Goal: Task Accomplishment & Management: Use online tool/utility

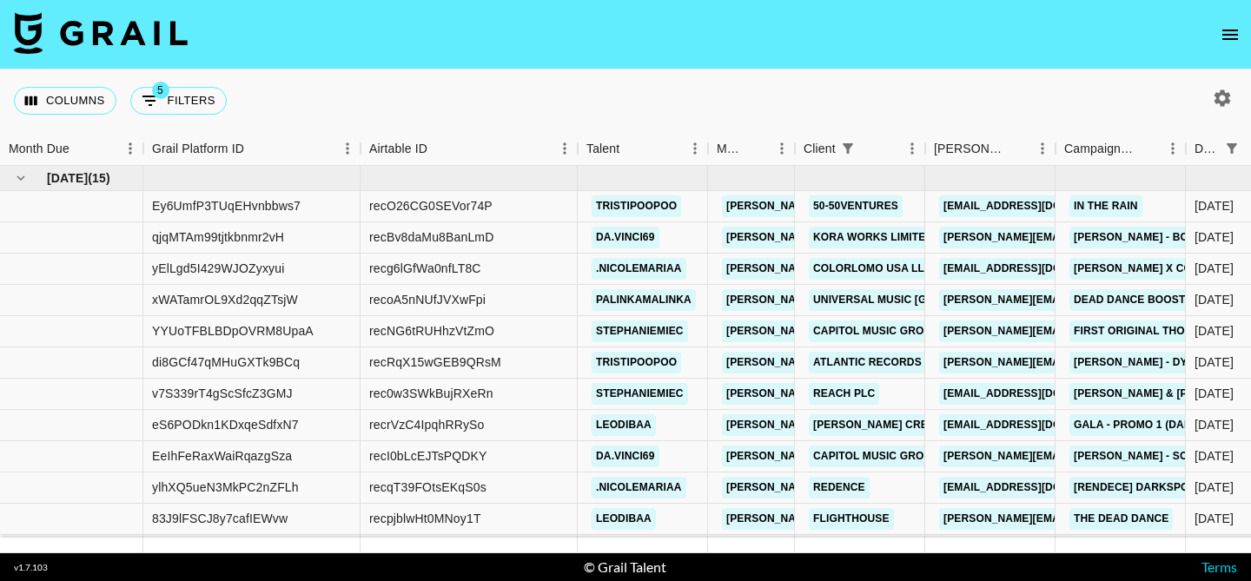
click at [1244, 31] on button "open drawer" at bounding box center [1230, 34] width 35 height 35
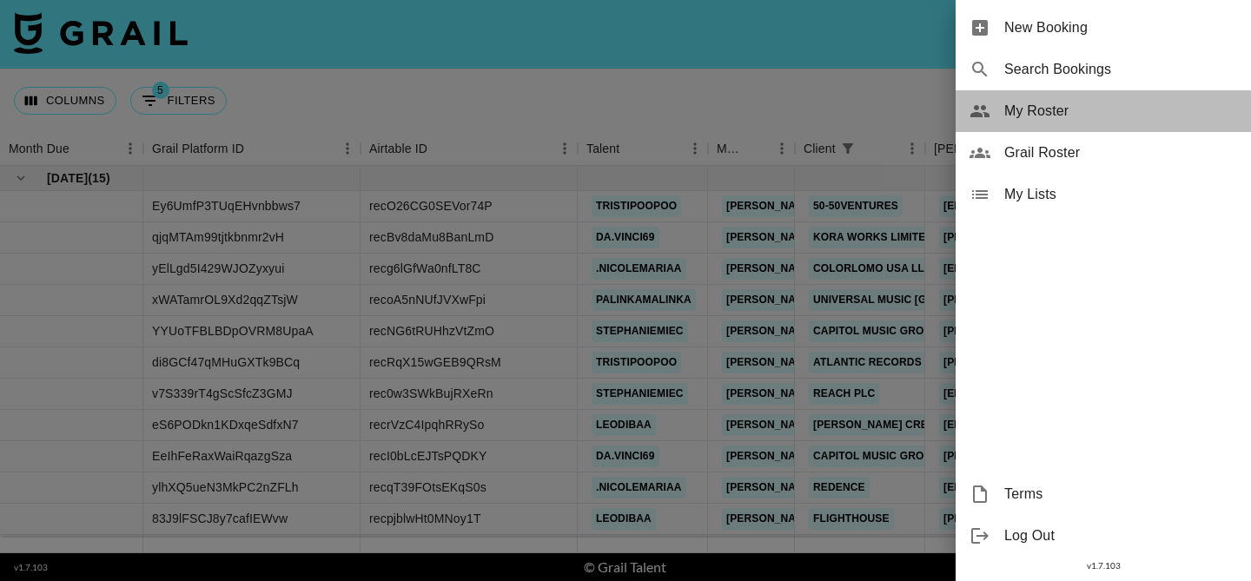
click at [1061, 109] on span "My Roster" at bounding box center [1120, 111] width 233 height 21
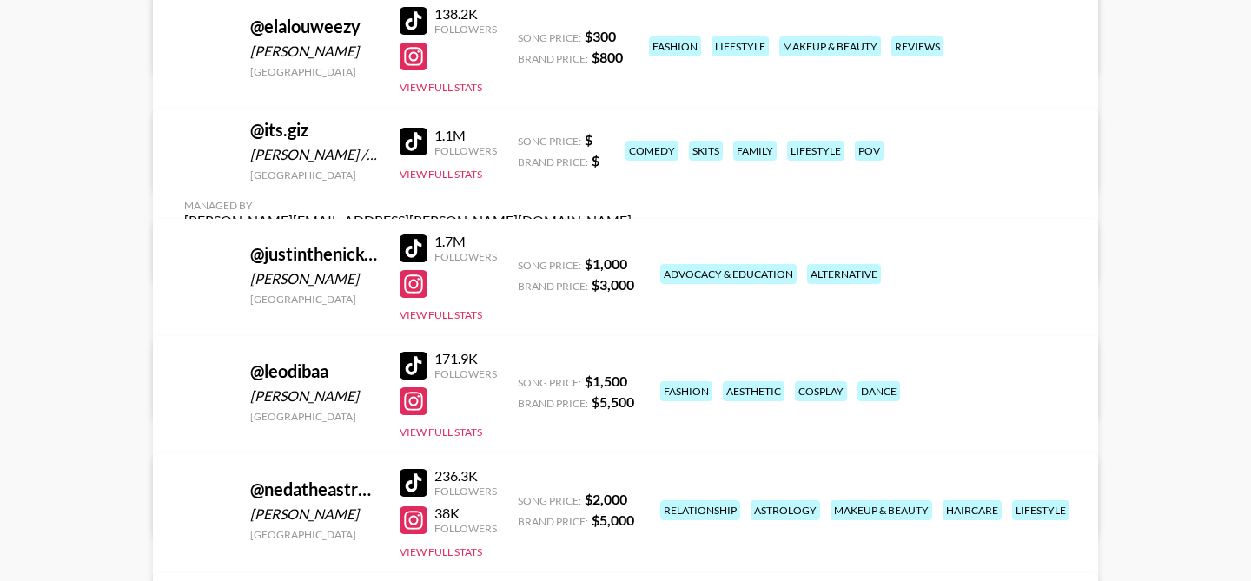
scroll to position [516, 0]
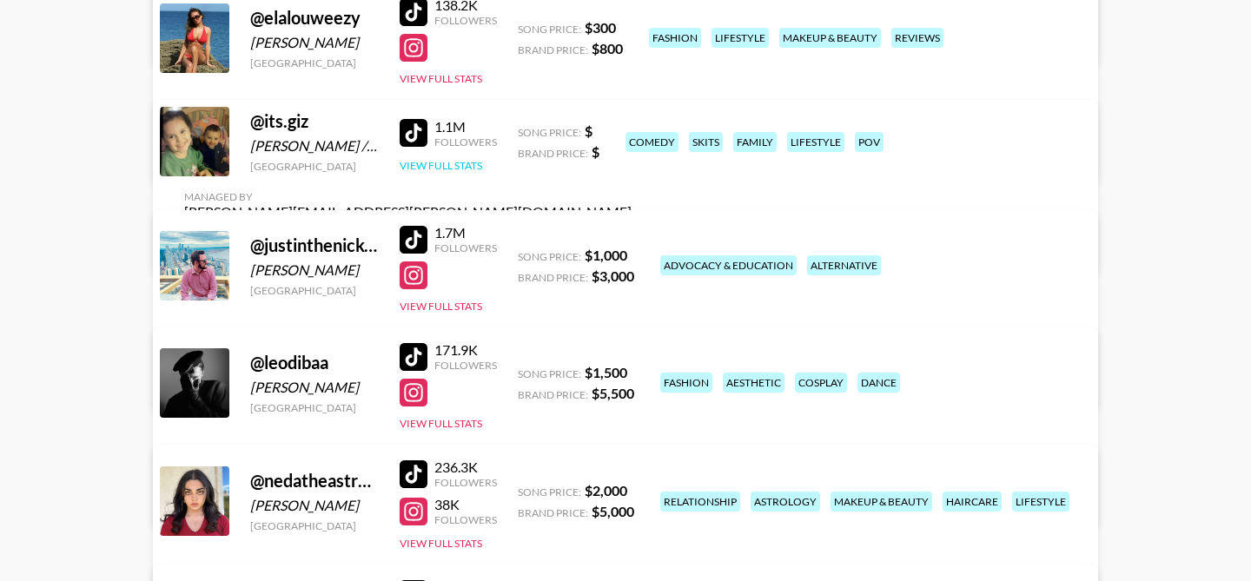
click at [473, 169] on button "View Full Stats" at bounding box center [441, 165] width 83 height 13
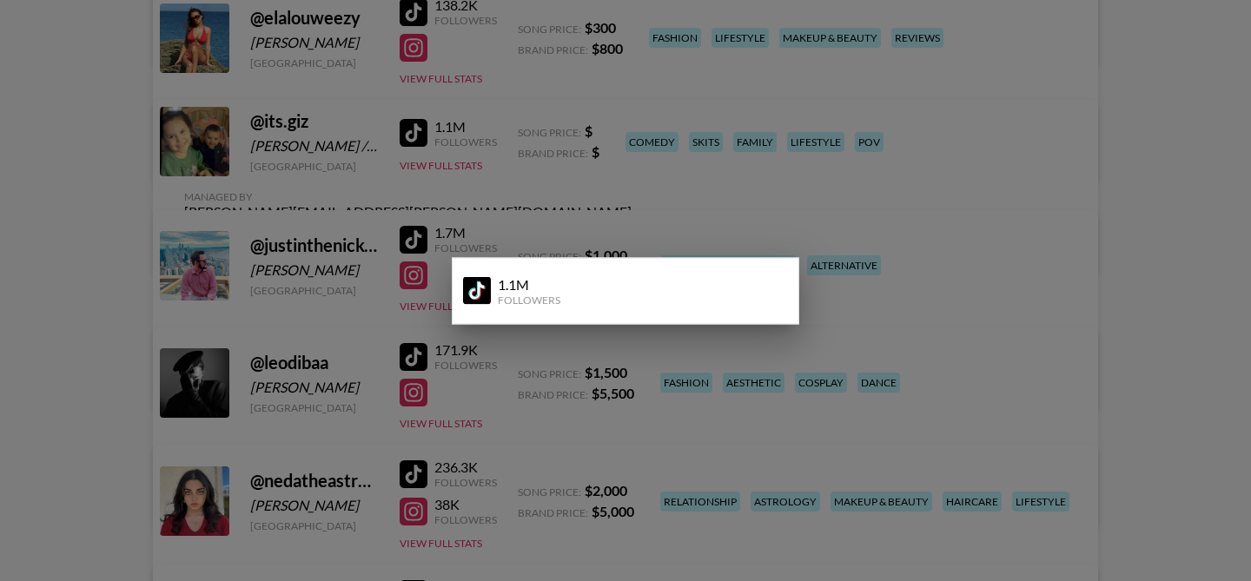
click at [493, 131] on div at bounding box center [625, 290] width 1251 height 581
